Goal: Browse casually

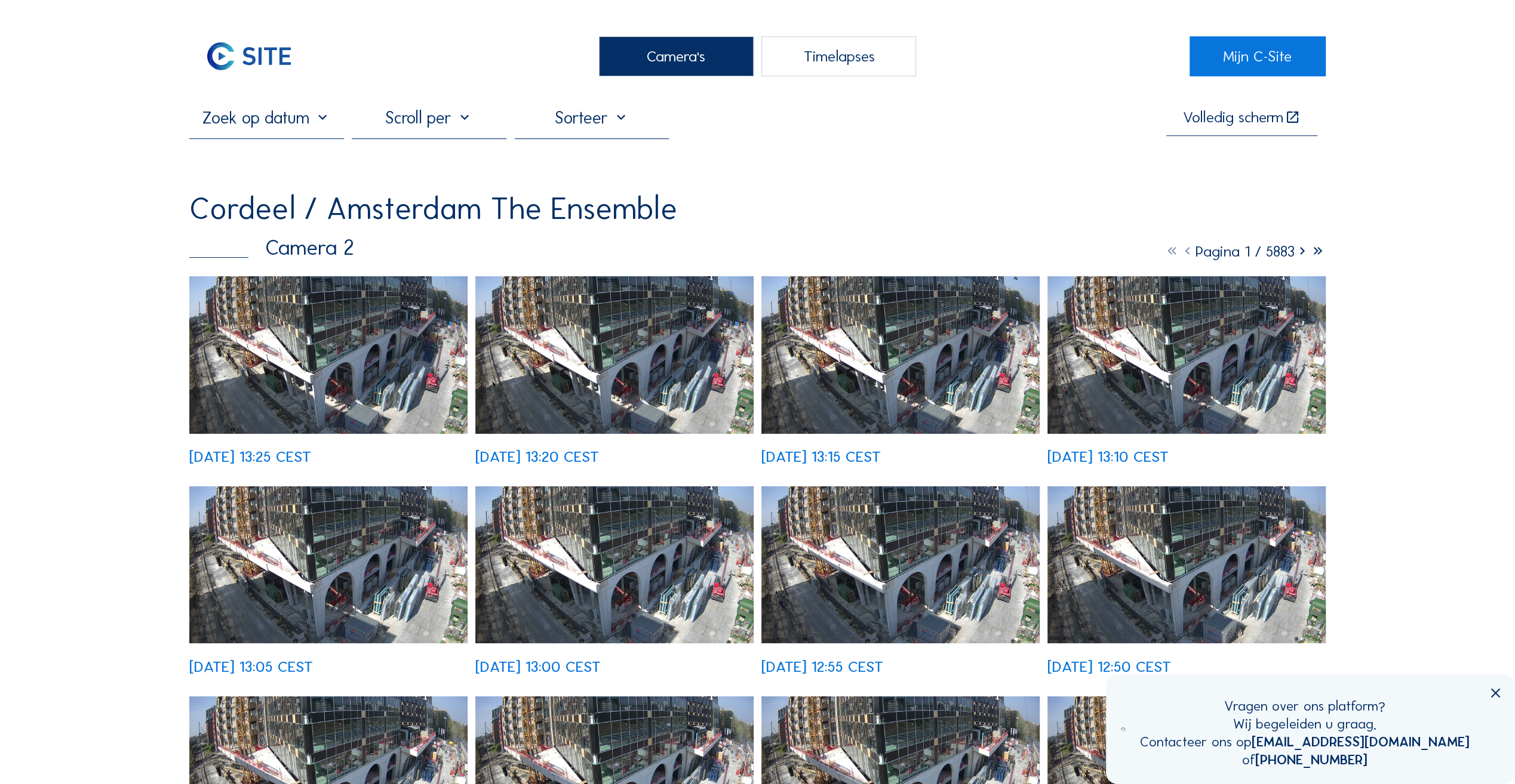
click at [663, 55] on div "Camera's" at bounding box center [676, 56] width 155 height 40
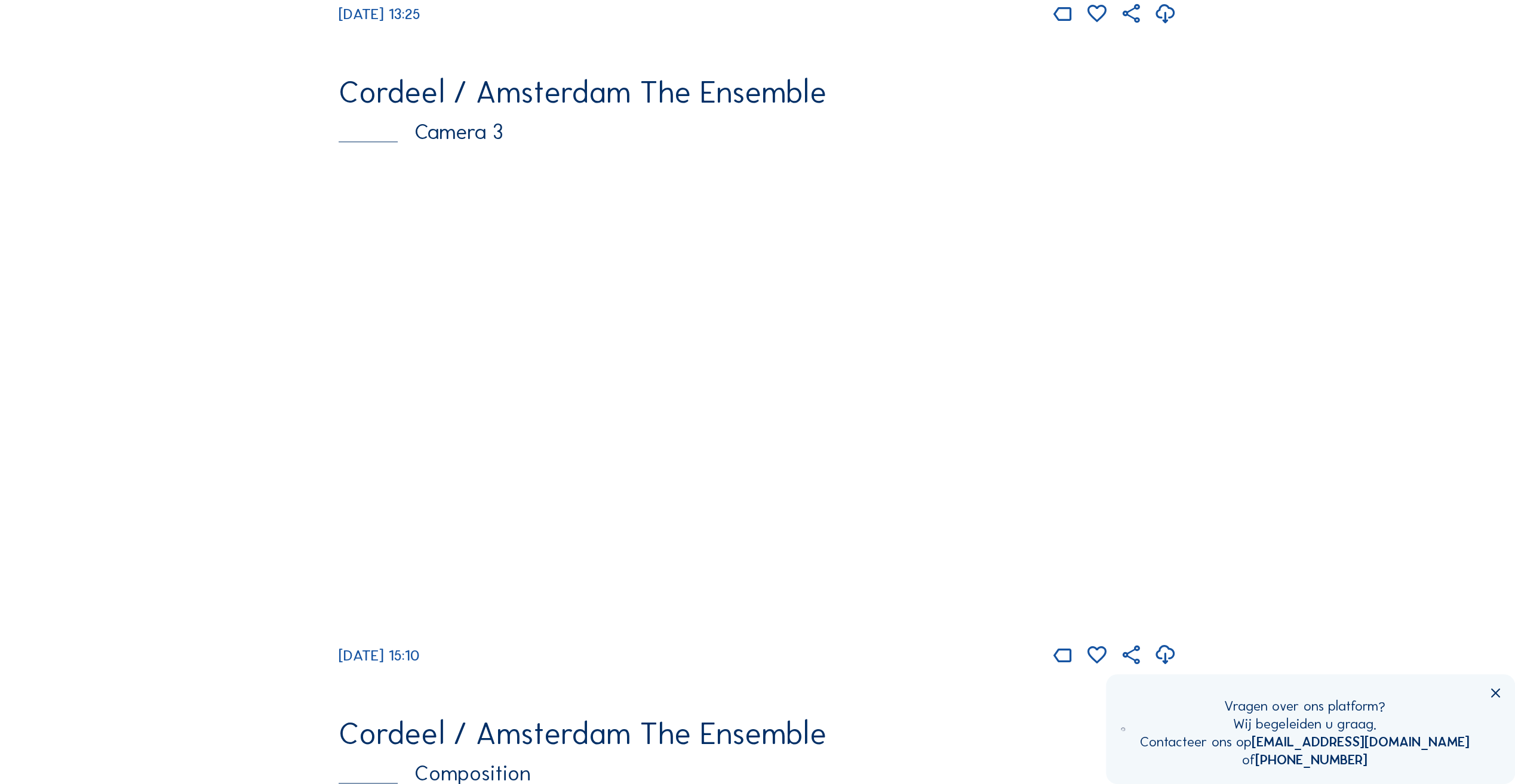
scroll to position [1372, 0]
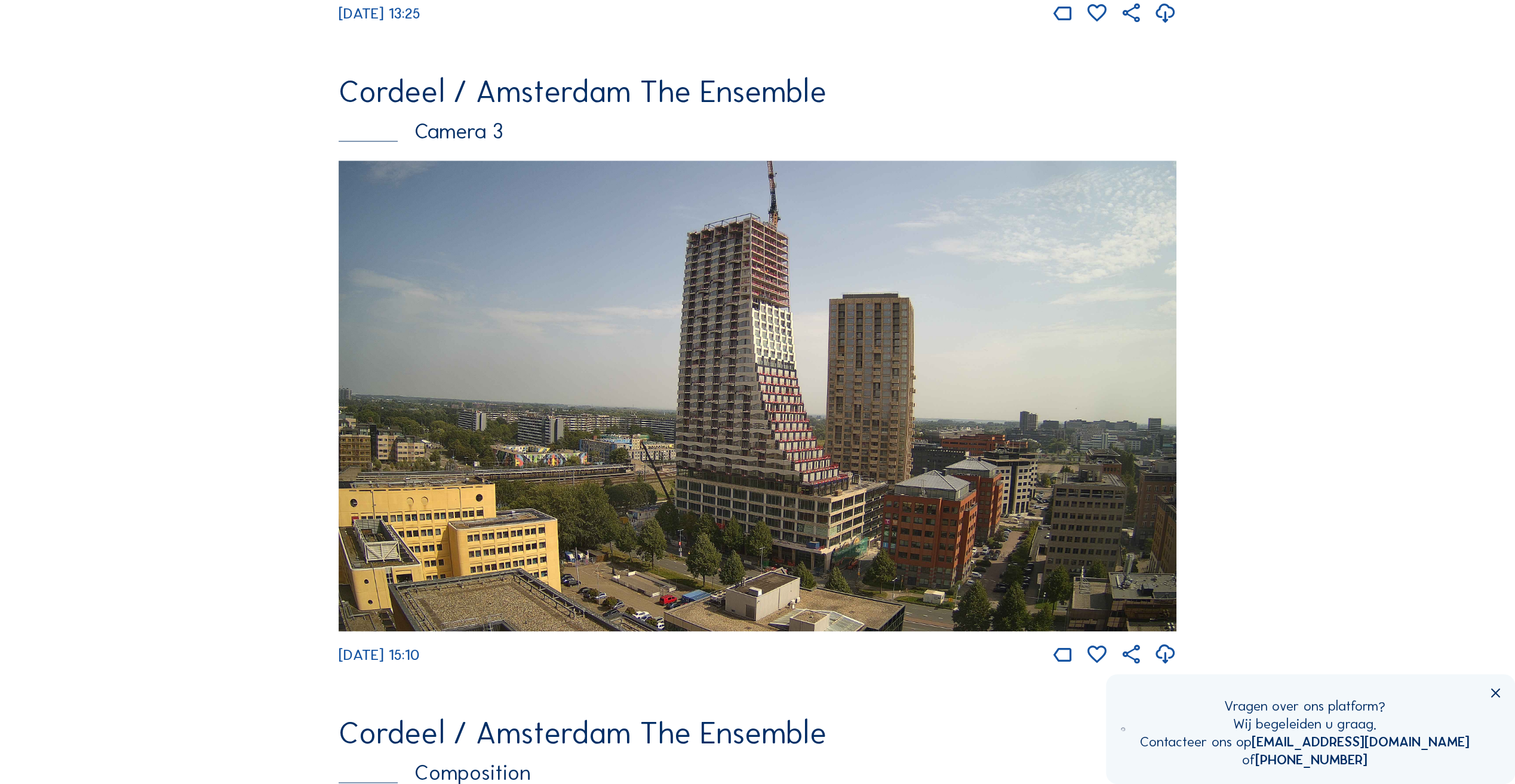
click at [857, 389] on img at bounding box center [757, 396] width 838 height 471
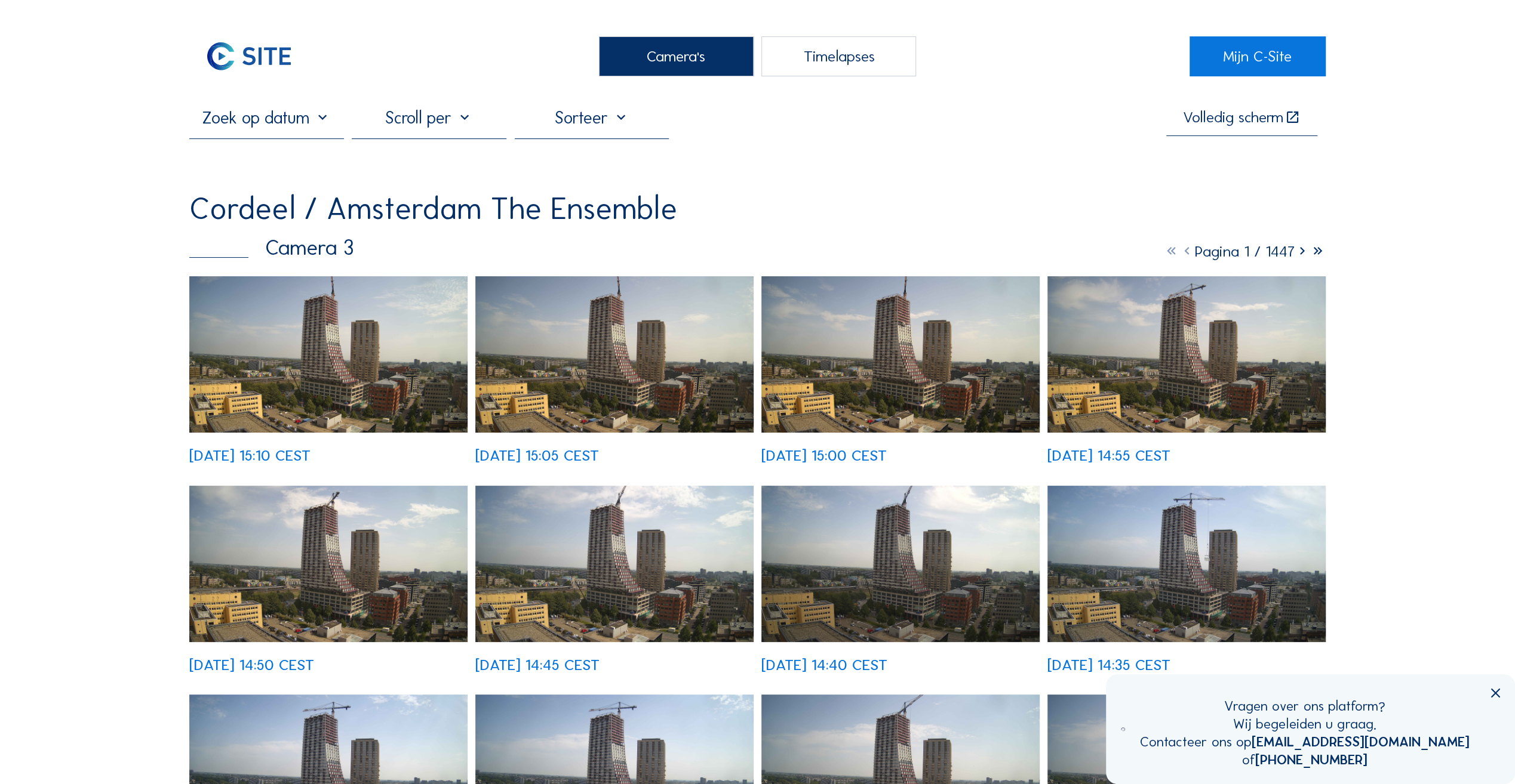
click at [384, 370] on img at bounding box center [328, 354] width 278 height 156
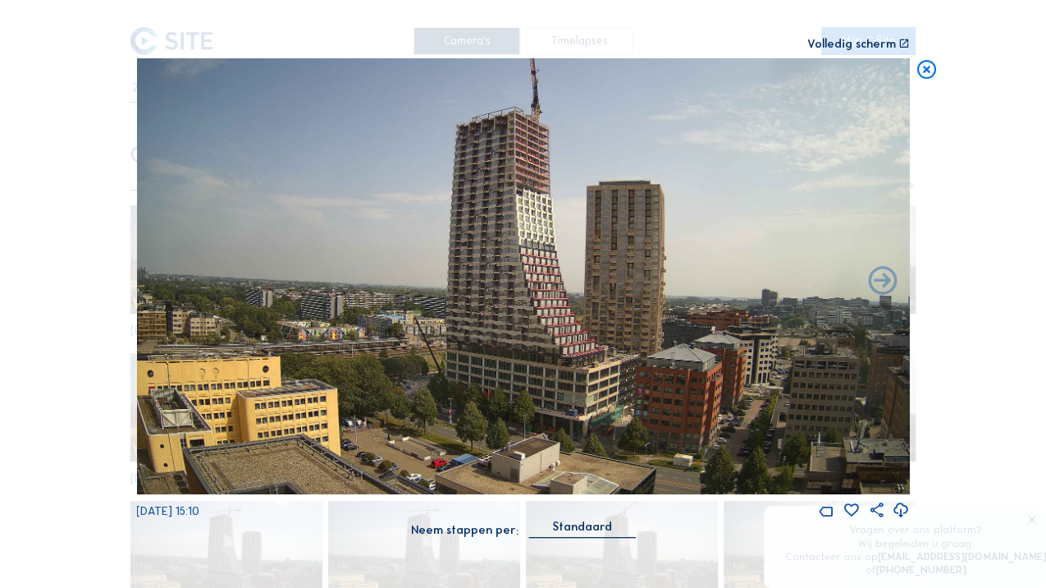
click at [349, 274] on img at bounding box center [523, 275] width 774 height 435
click at [930, 71] on icon at bounding box center [926, 70] width 23 height 24
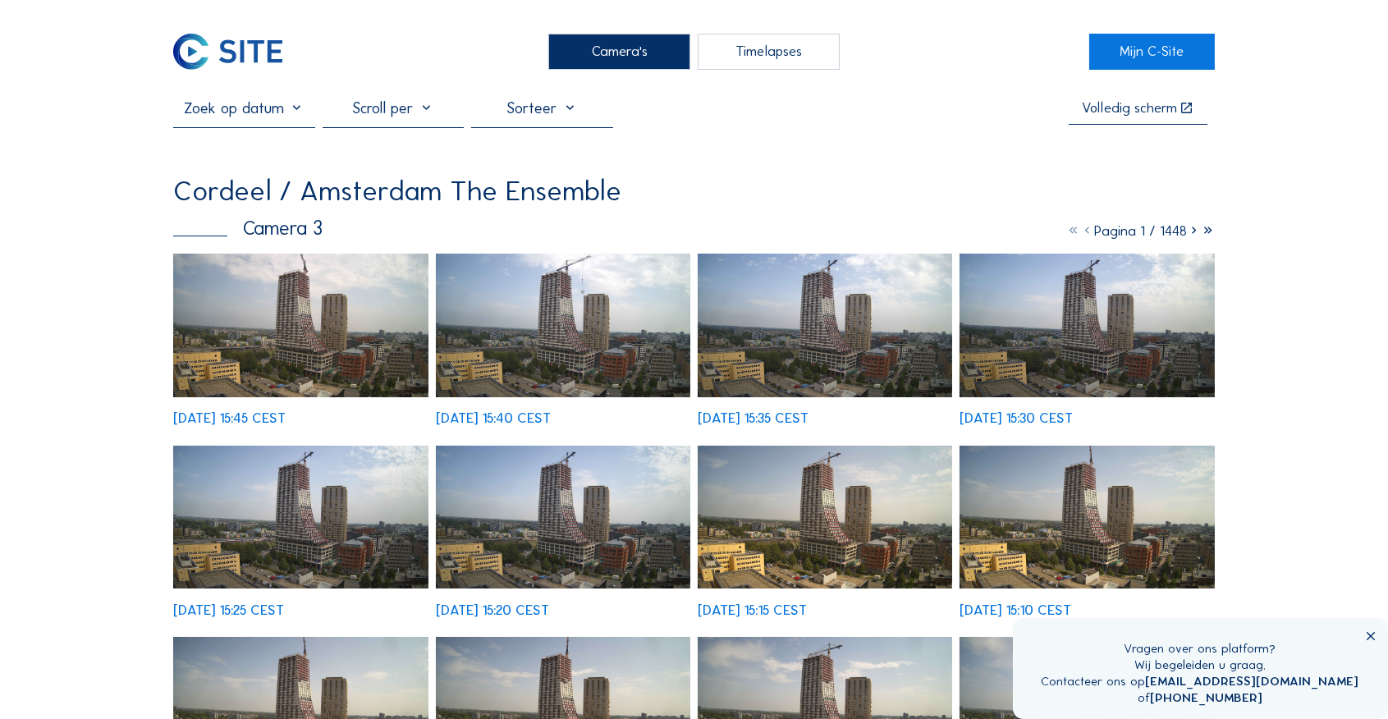
click at [346, 355] on img at bounding box center [300, 326] width 254 height 144
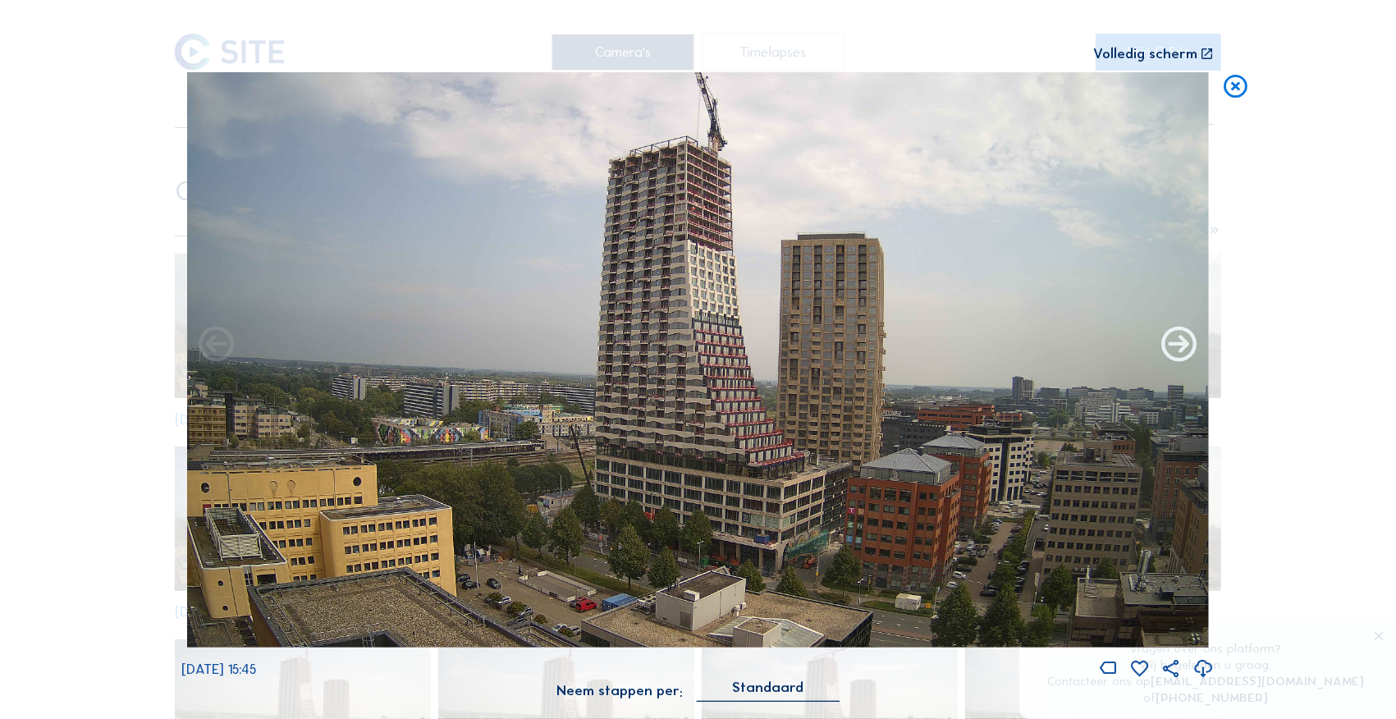
click at [1037, 347] on icon at bounding box center [1179, 345] width 42 height 42
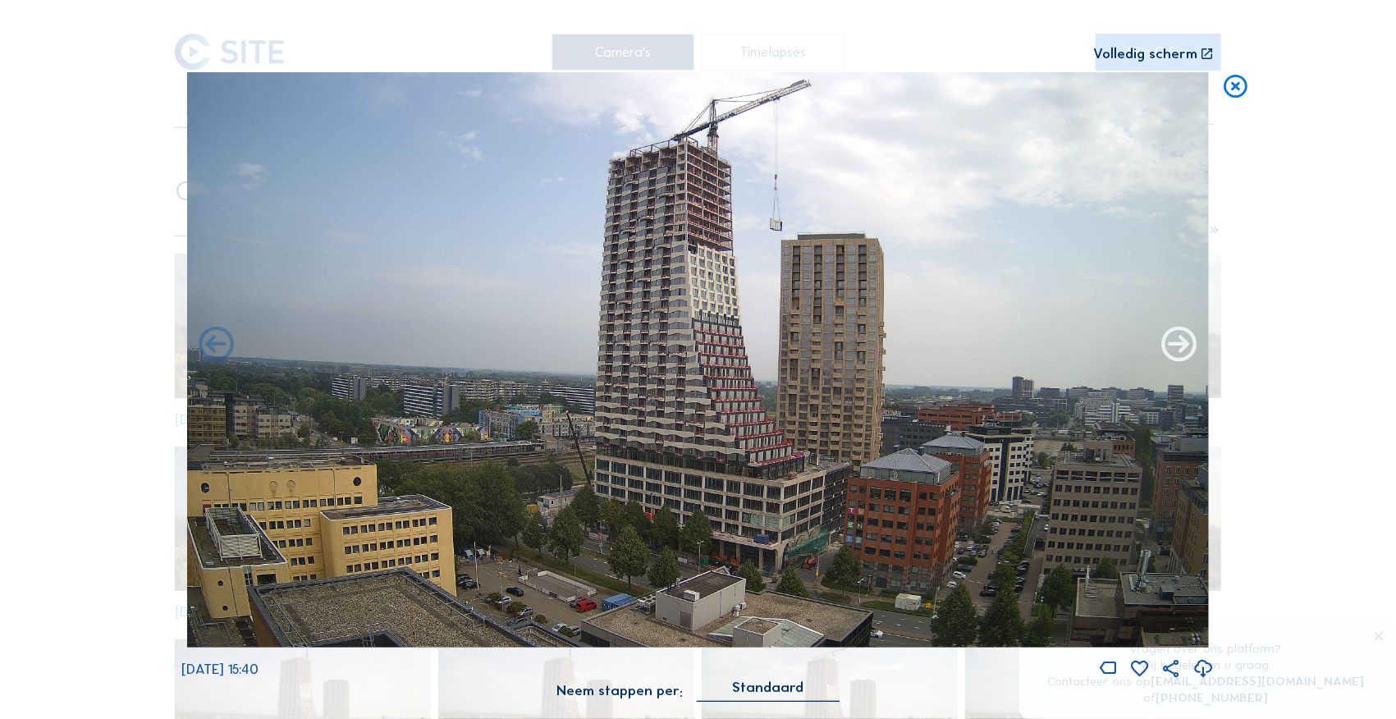
click at [1037, 348] on icon at bounding box center [1179, 345] width 42 height 42
click at [1037, 345] on icon at bounding box center [1179, 345] width 42 height 42
